Goal: Understand process/instructions

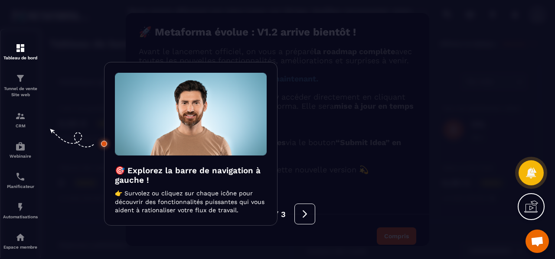
click at [19, 56] on div at bounding box center [277, 129] width 555 height 259
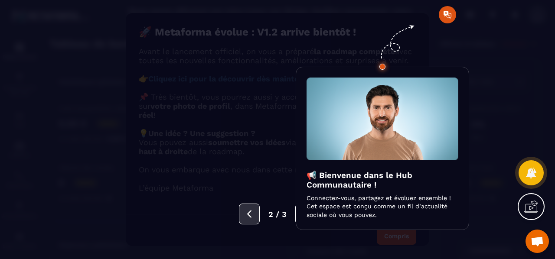
click at [247, 217] on icon at bounding box center [250, 214] width 10 height 10
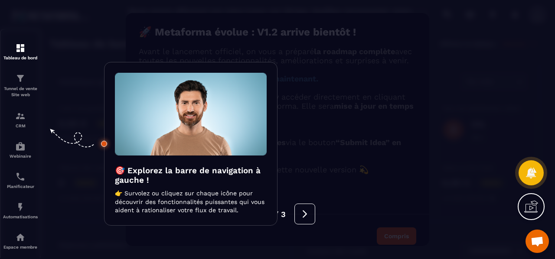
click at [21, 52] on div at bounding box center [277, 129] width 555 height 259
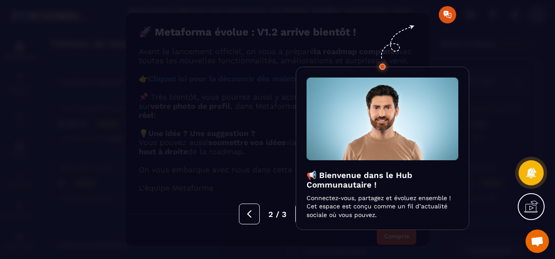
click at [447, 14] on div at bounding box center [277, 129] width 555 height 259
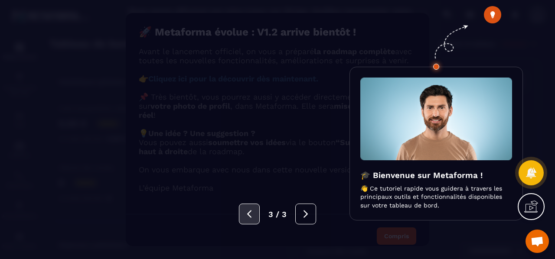
click at [248, 222] on button at bounding box center [249, 214] width 21 height 21
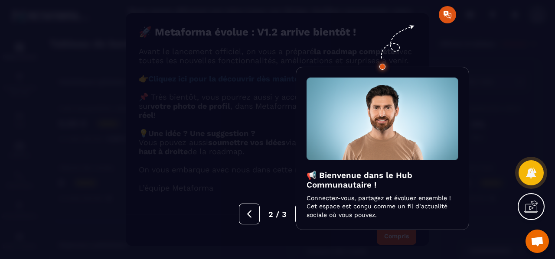
click at [449, 17] on div at bounding box center [277, 129] width 555 height 259
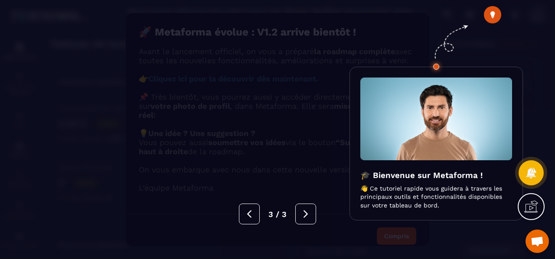
click at [491, 13] on div at bounding box center [277, 129] width 555 height 259
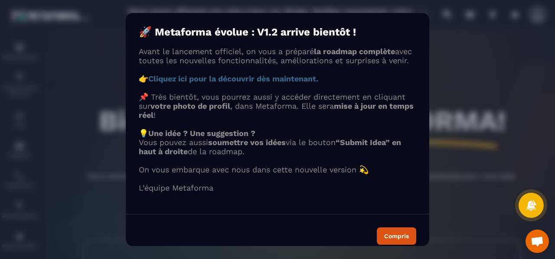
click at [259, 83] on strong "Cliquez ici pour la découvrir dès maintenant." at bounding box center [233, 78] width 170 height 9
